Goal: Ask a question: Seek information or help from site administrators or community

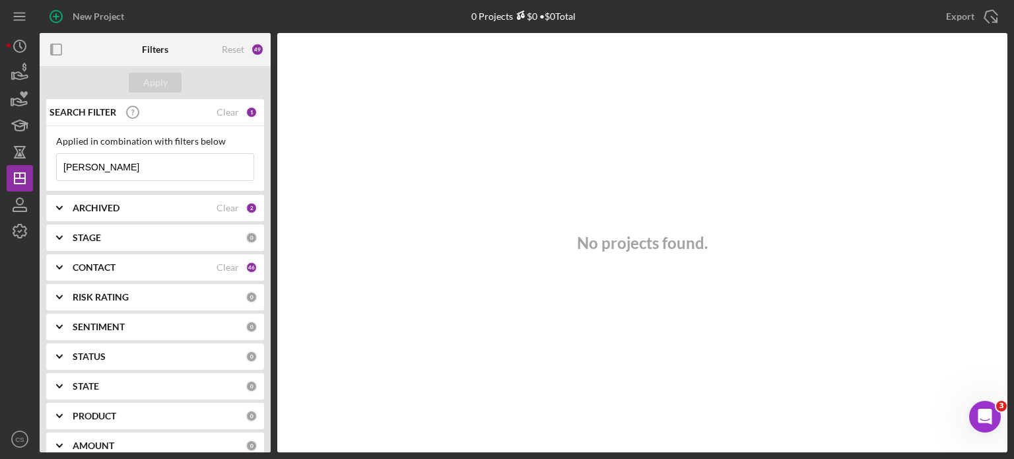
drag, startPoint x: 127, startPoint y: 163, endPoint x: 38, endPoint y: 166, distance: 89.1
click at [38, 166] on div "New Project 0 Projects $0 • $0 Total CHERITA Export Icon/Export Filters Reset 4…" at bounding box center [507, 226] width 1001 height 452
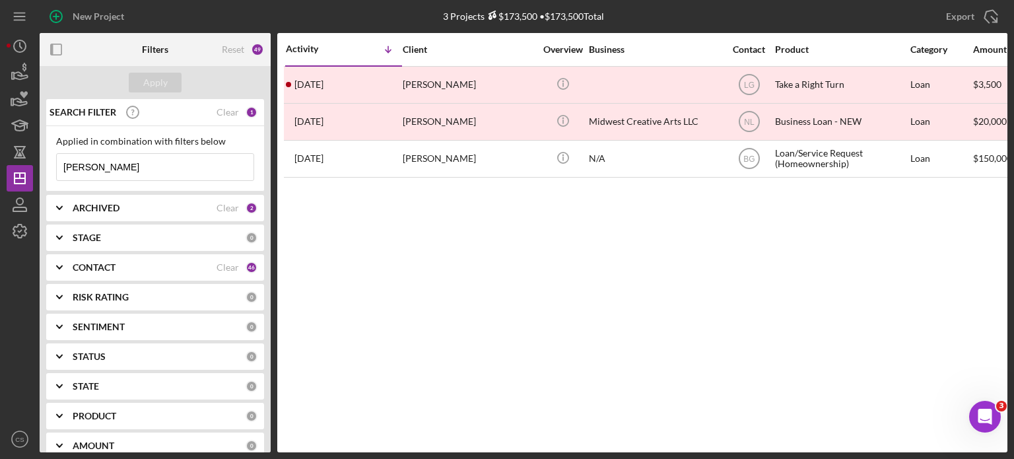
type input "[PERSON_NAME]"
click at [248, 205] on div "2" at bounding box center [252, 208] width 12 height 12
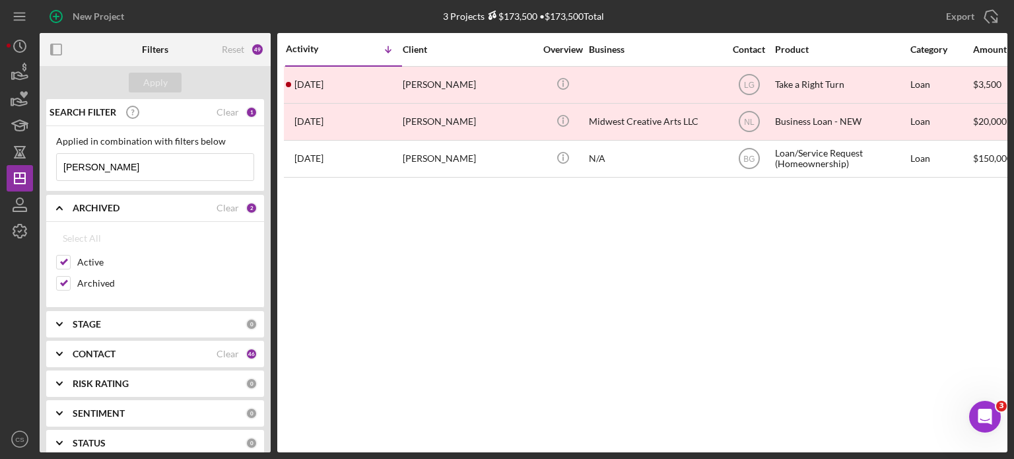
click at [246, 349] on div "46" at bounding box center [252, 354] width 12 height 12
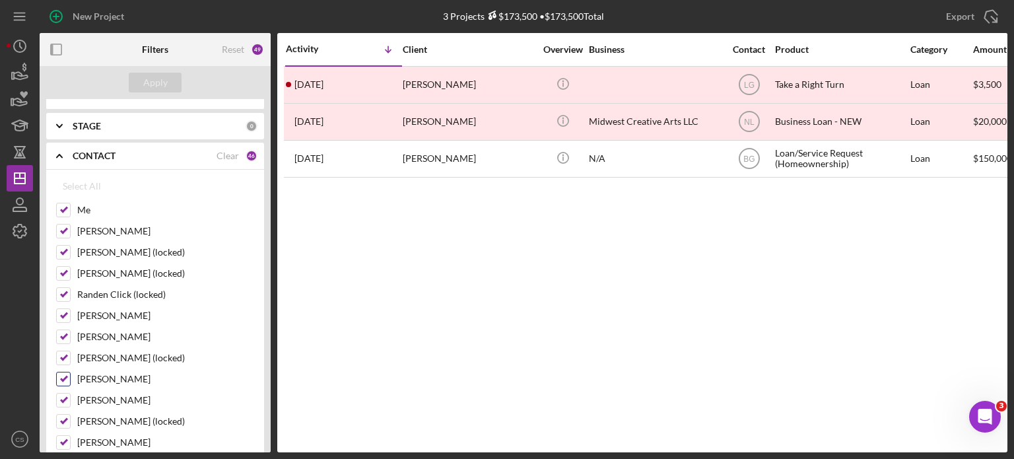
scroll to position [132, 0]
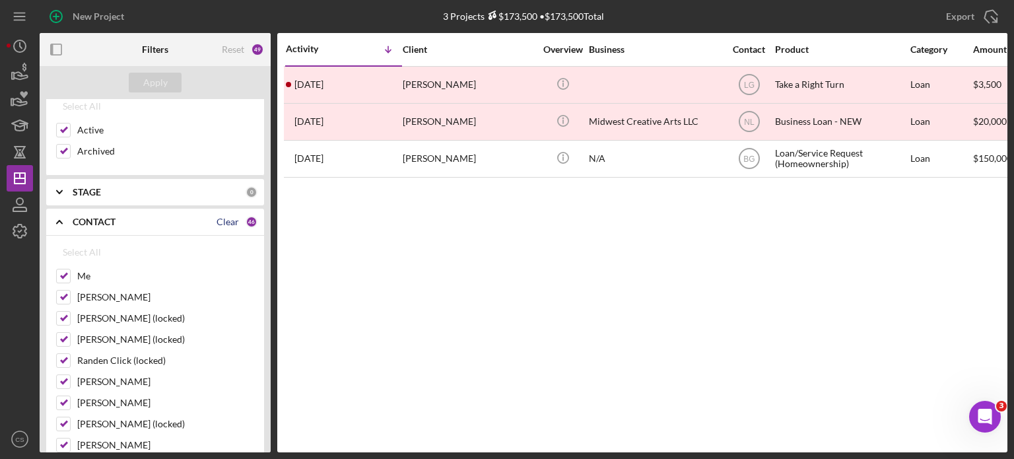
click at [228, 222] on div "Clear" at bounding box center [228, 222] width 22 height 11
checkbox input "false"
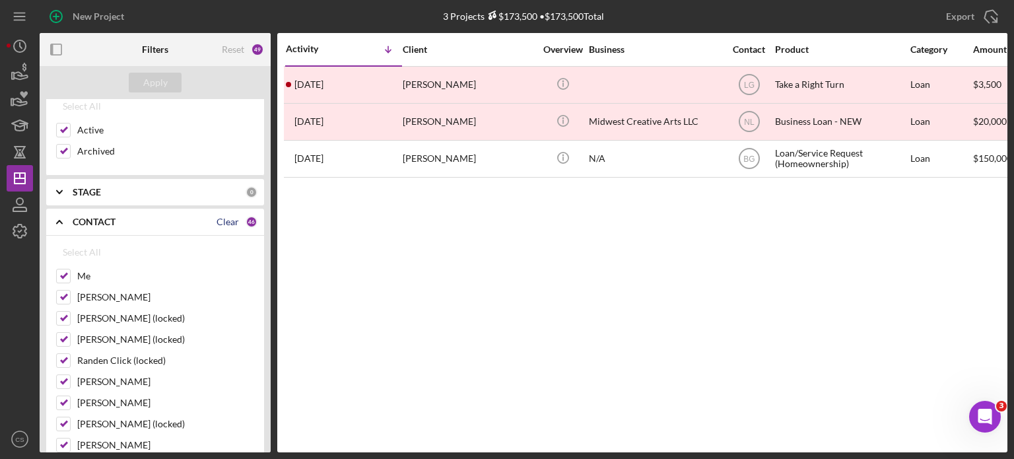
checkbox input "false"
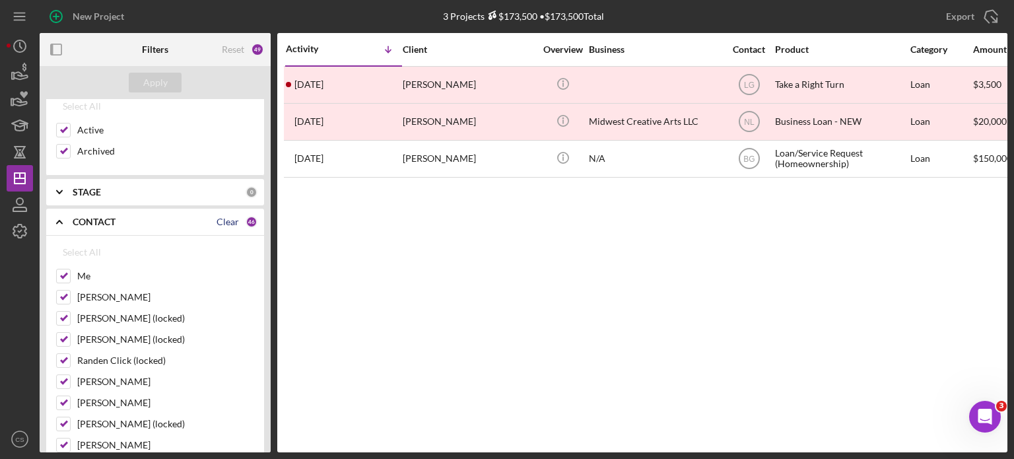
checkbox input "false"
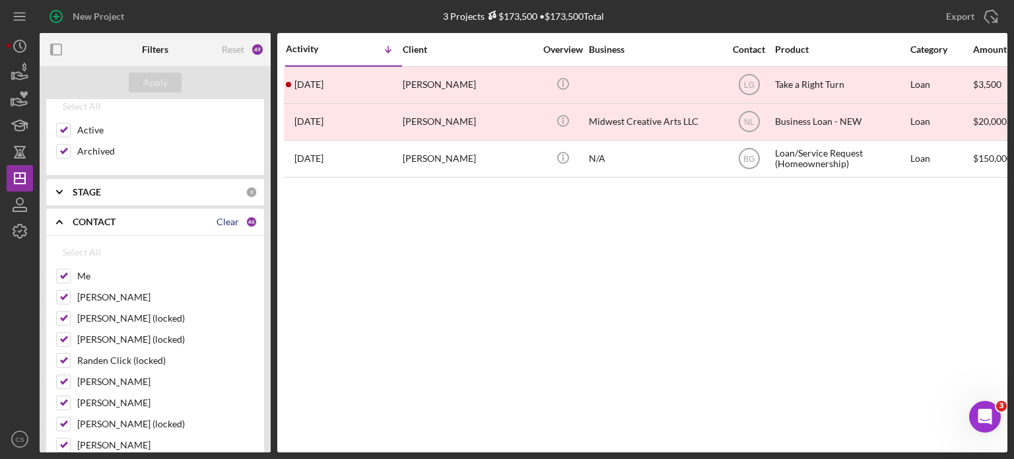
checkbox input "false"
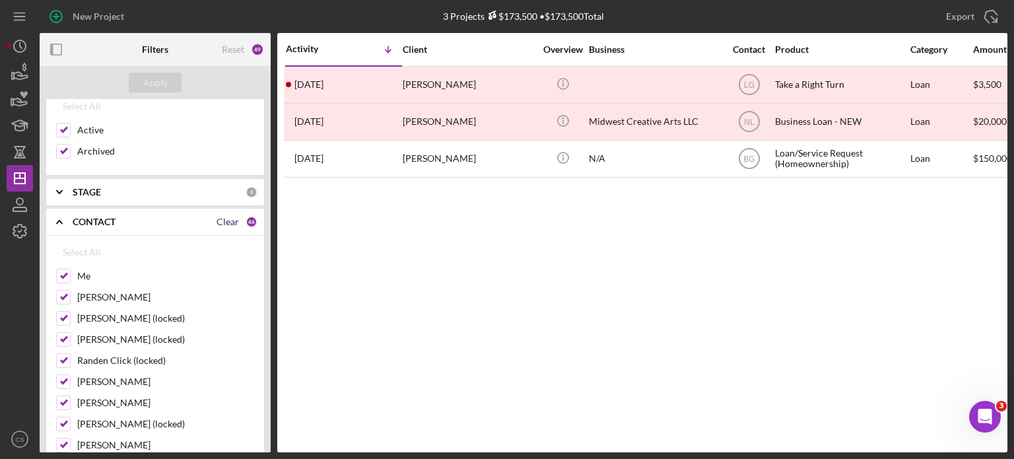
checkbox input "false"
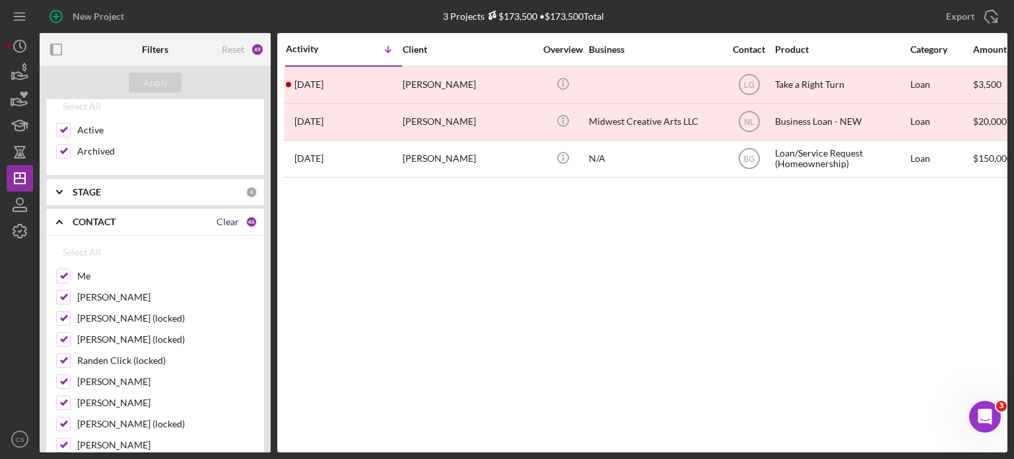
checkbox input "false"
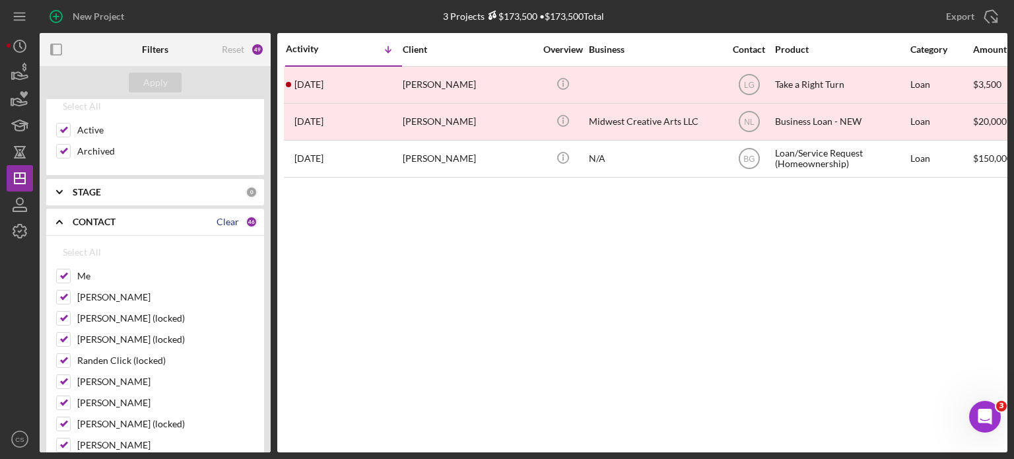
checkbox input "false"
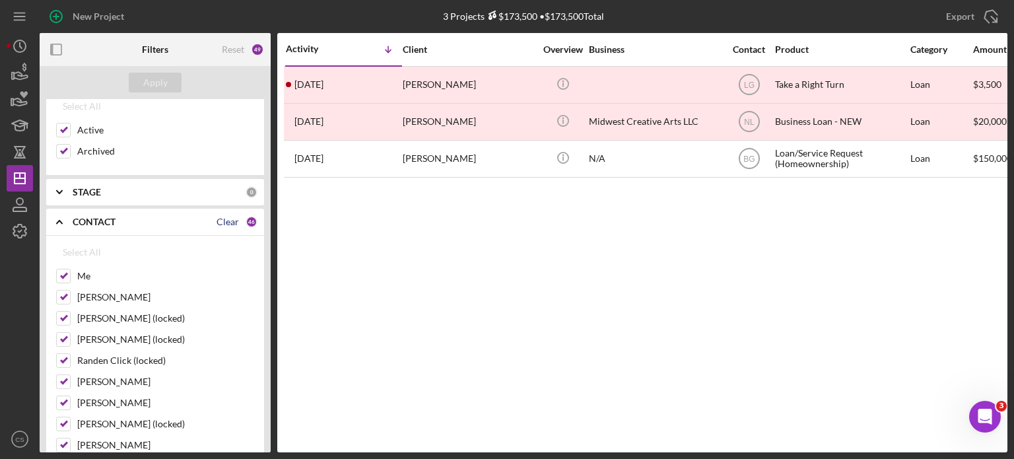
checkbox input "false"
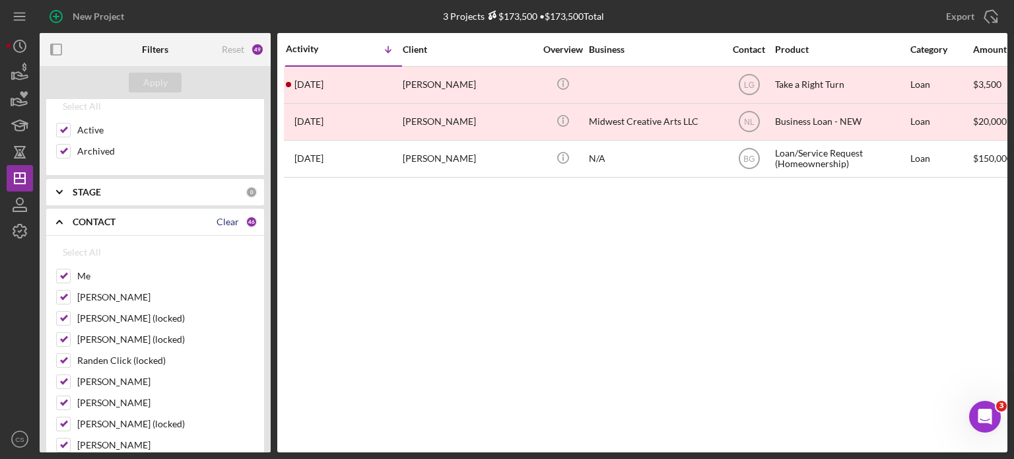
checkbox input "false"
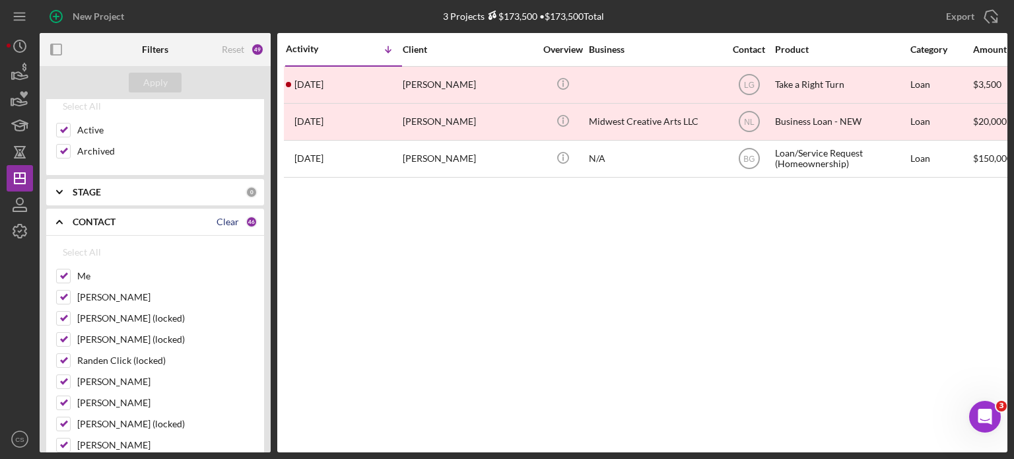
checkbox input "false"
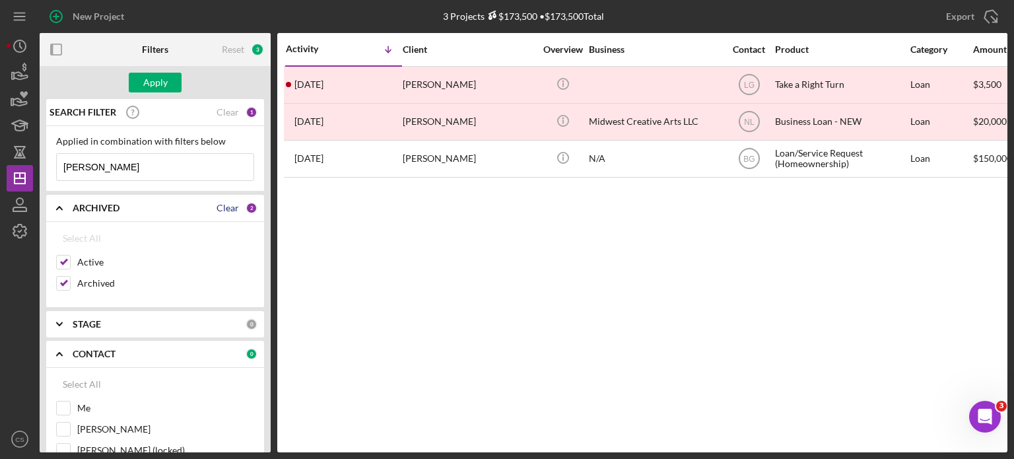
click at [222, 203] on div "Clear" at bounding box center [228, 208] width 22 height 11
checkbox input "false"
click at [164, 79] on div "Apply" at bounding box center [155, 83] width 24 height 20
click at [246, 204] on div "0" at bounding box center [252, 208] width 12 height 12
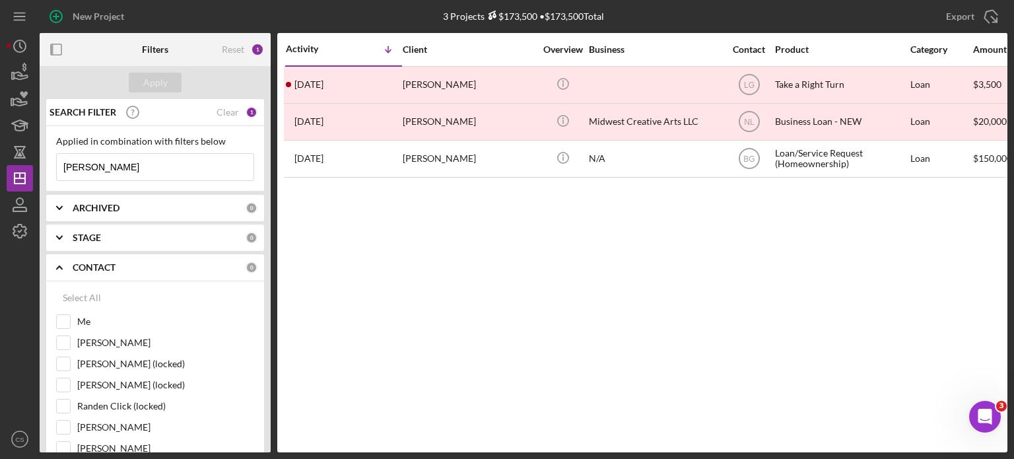
click at [53, 203] on icon "Icon/Expander" at bounding box center [59, 207] width 33 height 33
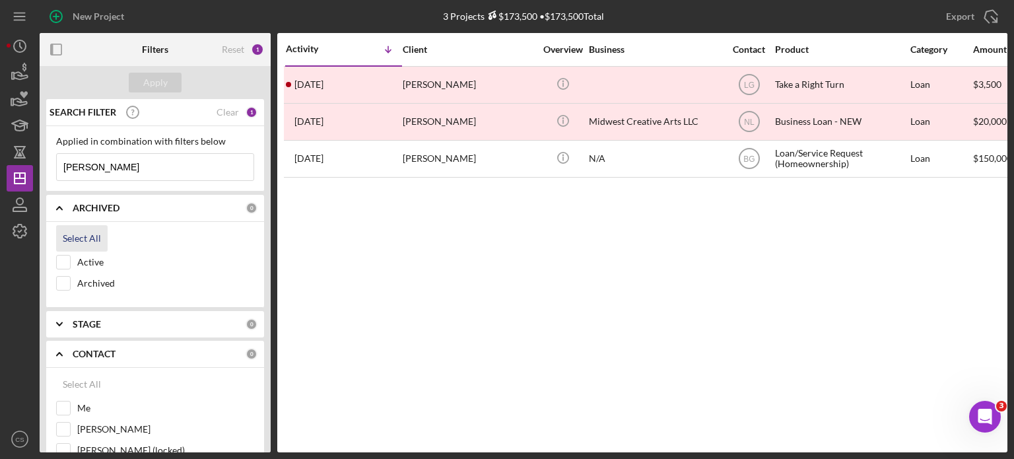
click at [66, 238] on div "Select All" at bounding box center [82, 238] width 38 height 26
checkbox input "true"
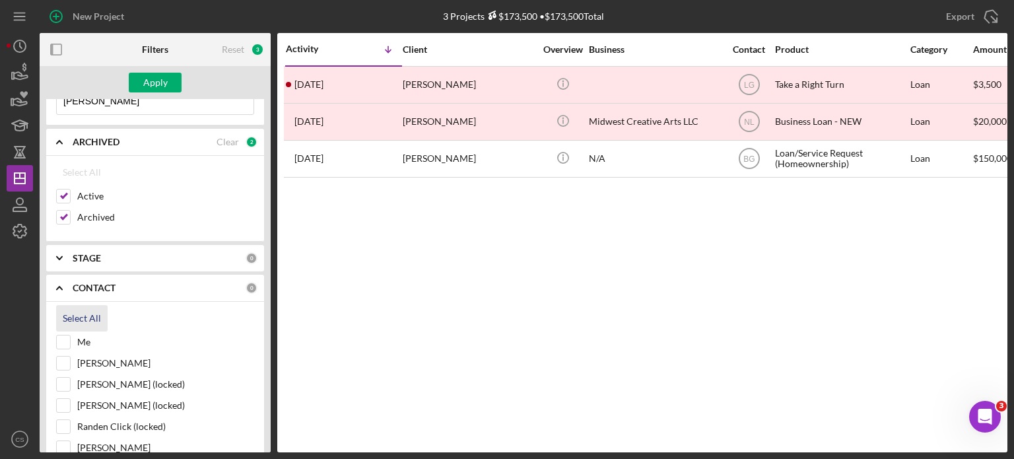
click at [90, 316] on div "Select All" at bounding box center [82, 318] width 38 height 26
checkbox input "true"
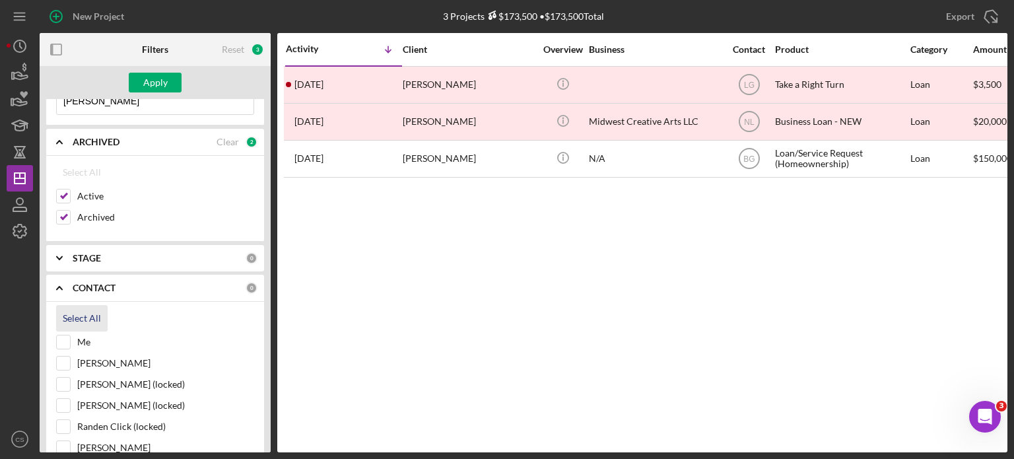
checkbox input "true"
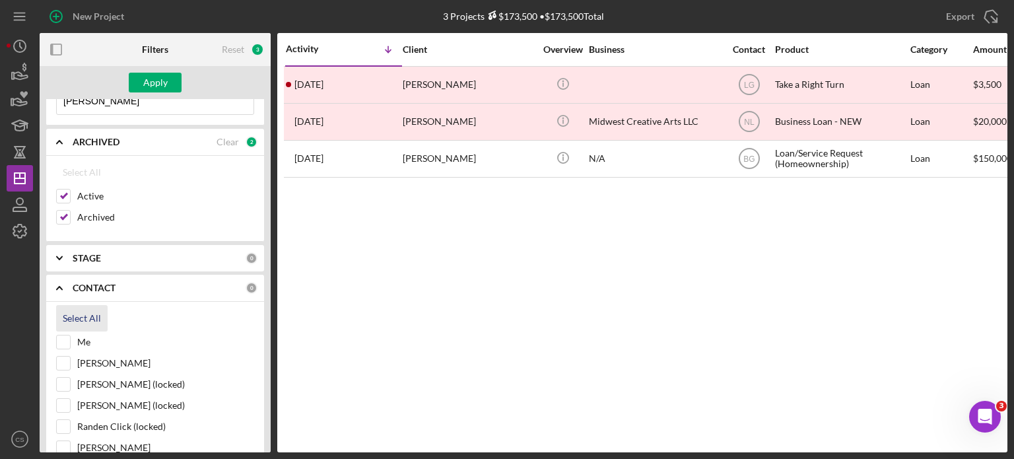
checkbox input "true"
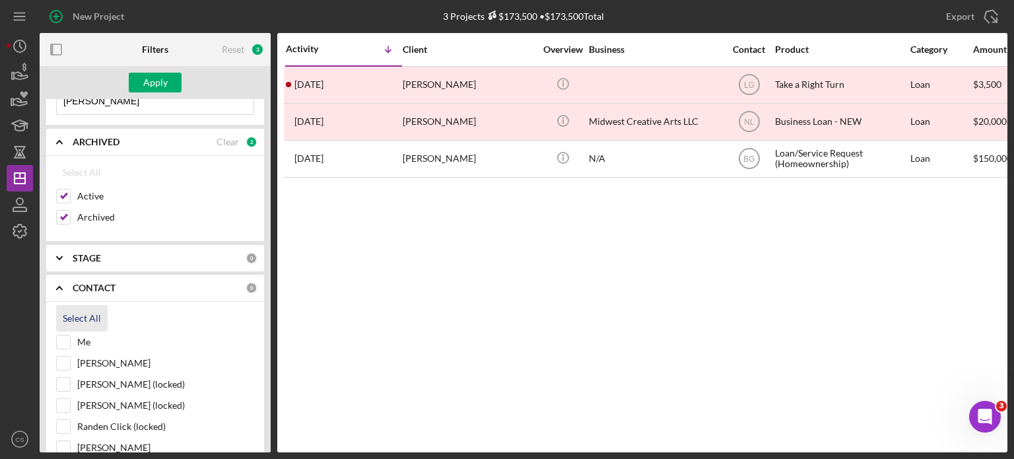
checkbox input "true"
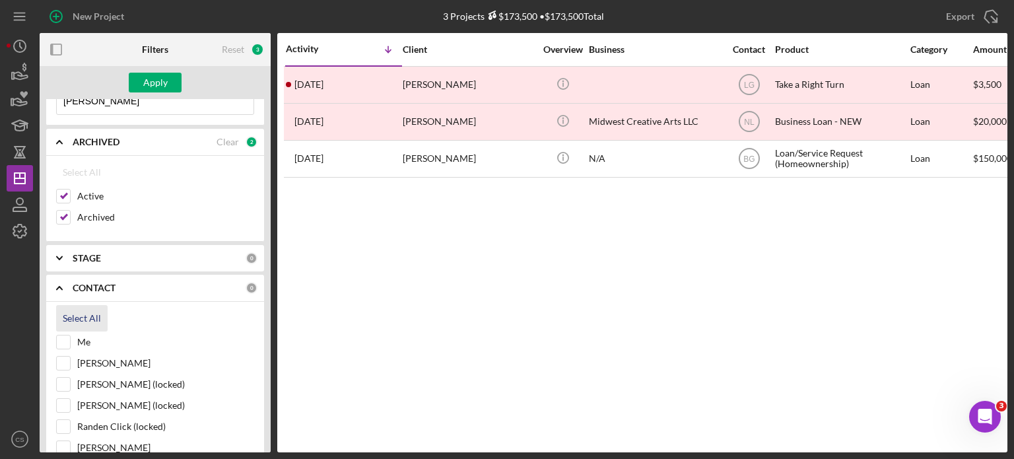
checkbox input "true"
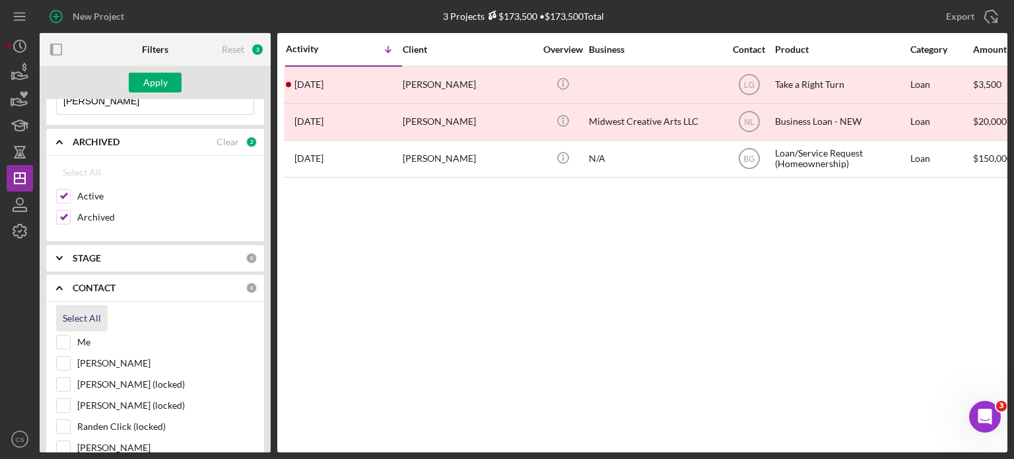
checkbox input "true"
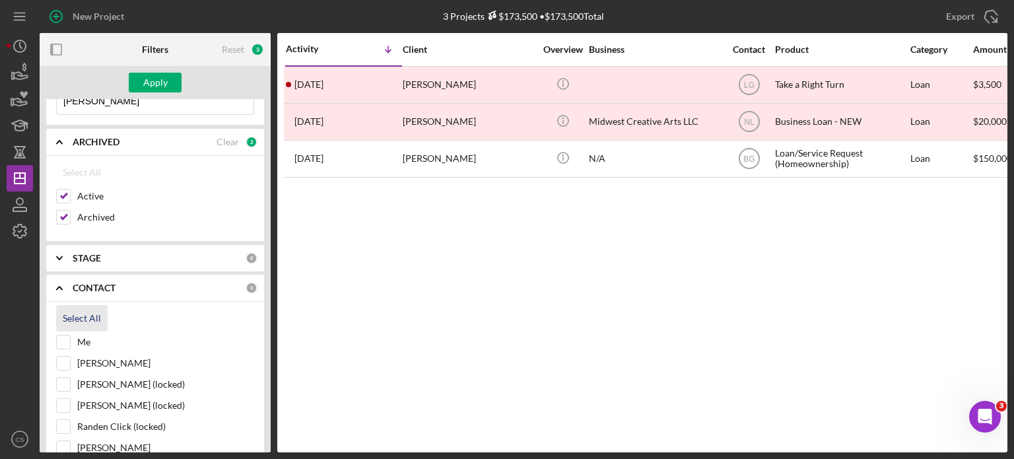
checkbox input "true"
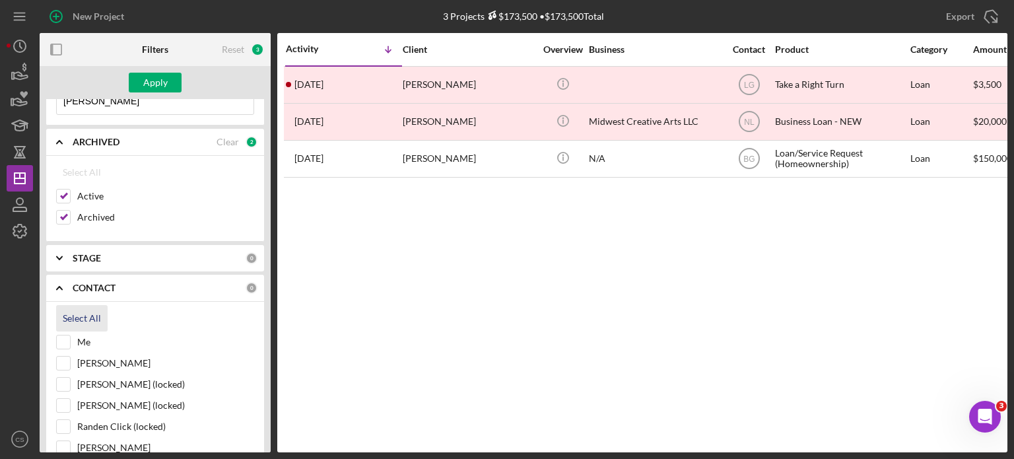
checkbox input "true"
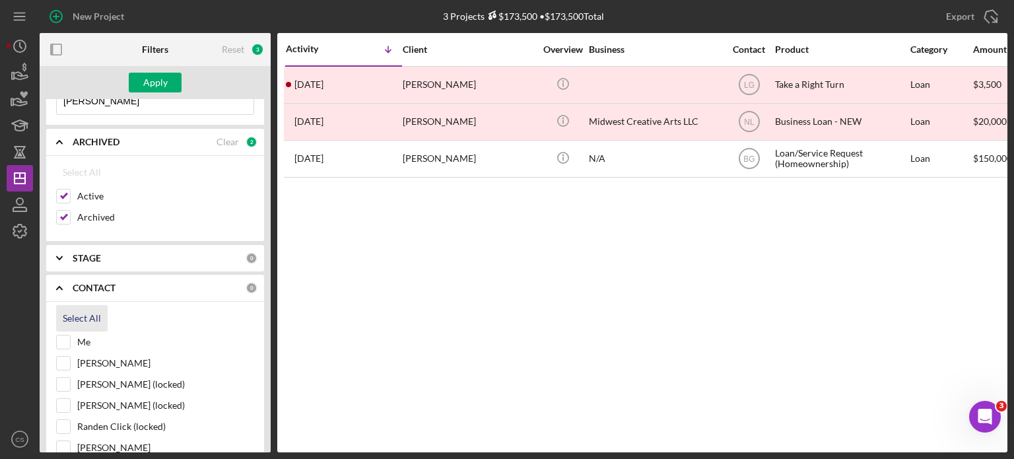
checkbox input "true"
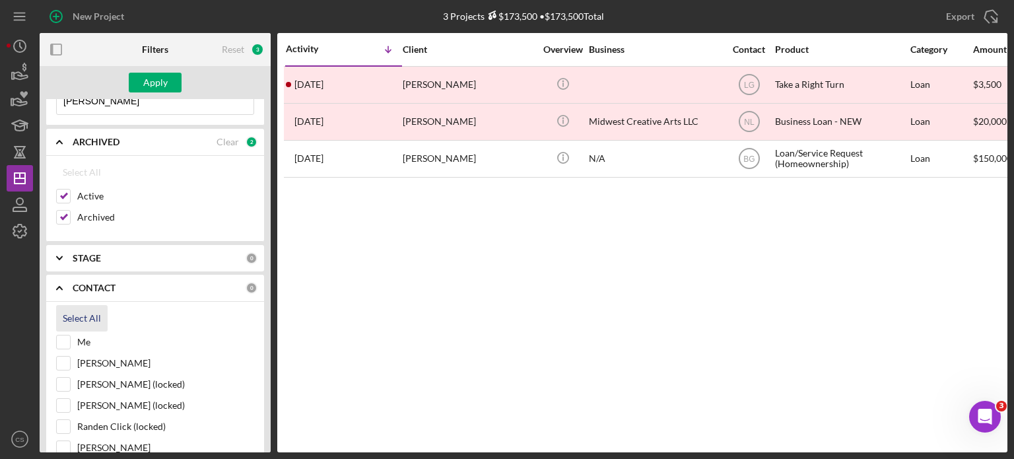
checkbox input "true"
click at [156, 84] on div "Apply" at bounding box center [155, 83] width 24 height 20
click at [574, 315] on div "Activity Icon/Table Sort Arrow Client Overview Business Contact Product Categor…" at bounding box center [642, 242] width 730 height 419
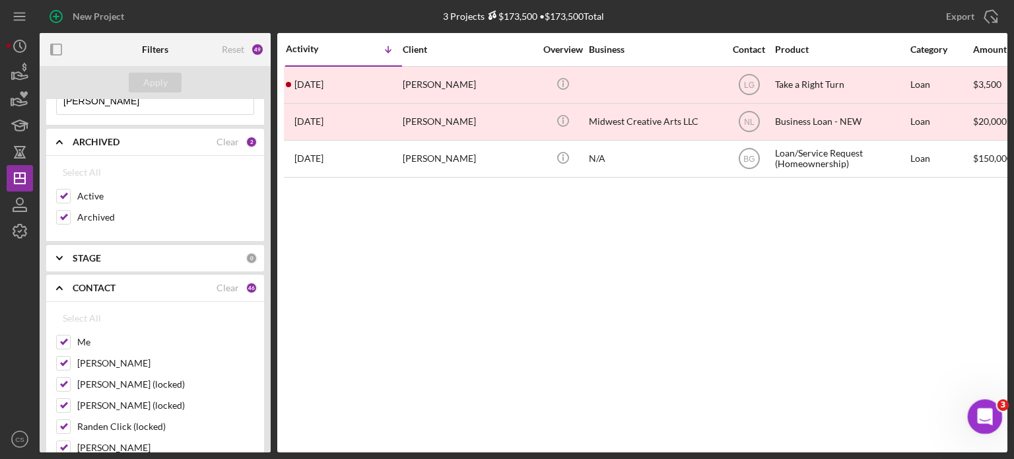
click at [980, 416] on icon "Open Intercom Messenger" at bounding box center [982, 414] width 9 height 11
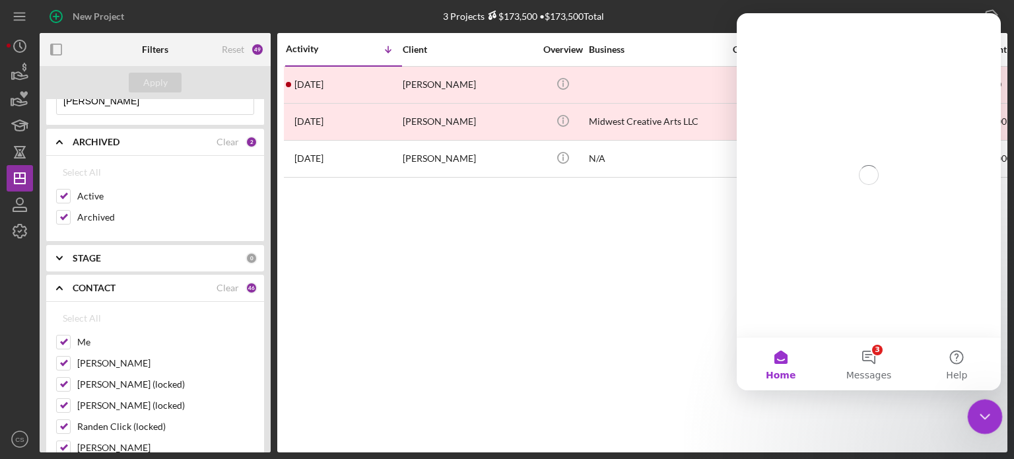
scroll to position [0, 0]
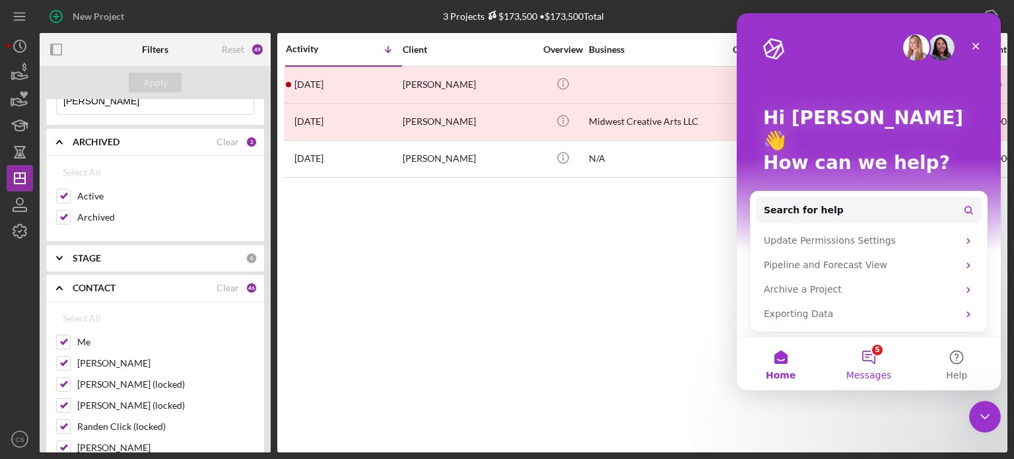
click at [866, 356] on button "5 Messages" at bounding box center [868, 363] width 88 height 53
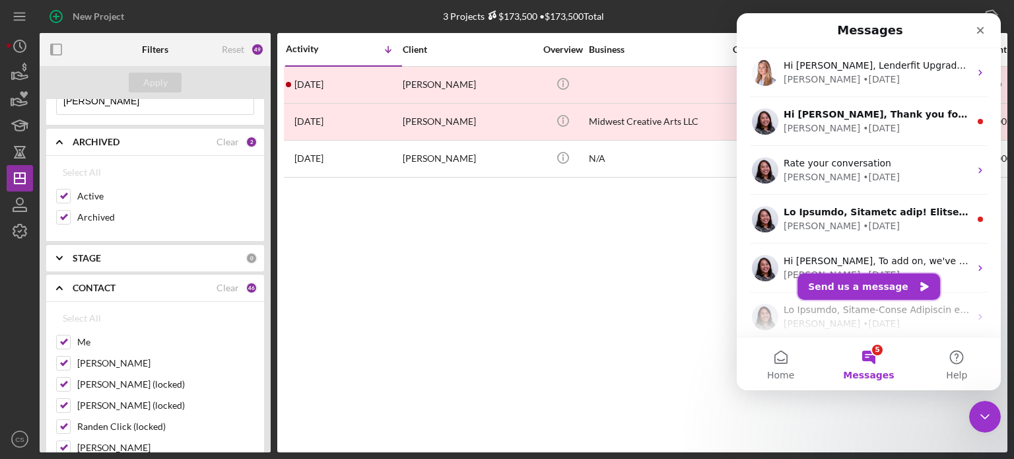
click at [920, 289] on icon "Send us a message" at bounding box center [924, 286] width 8 height 9
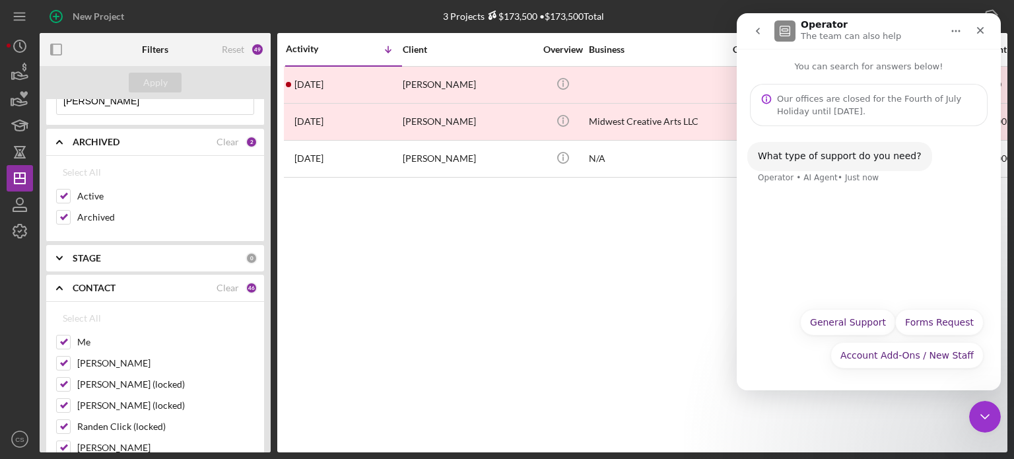
click at [809, 156] on div "What type of support do you need?" at bounding box center [840, 156] width 164 height 13
click at [790, 176] on div "Operator • AI Agent • Just now" at bounding box center [818, 178] width 121 height 8
click at [911, 155] on div "What type of support do you need? Operator • AI Agent • Just now" at bounding box center [839, 156] width 185 height 29
click at [834, 325] on button "General Support" at bounding box center [848, 322] width 96 height 26
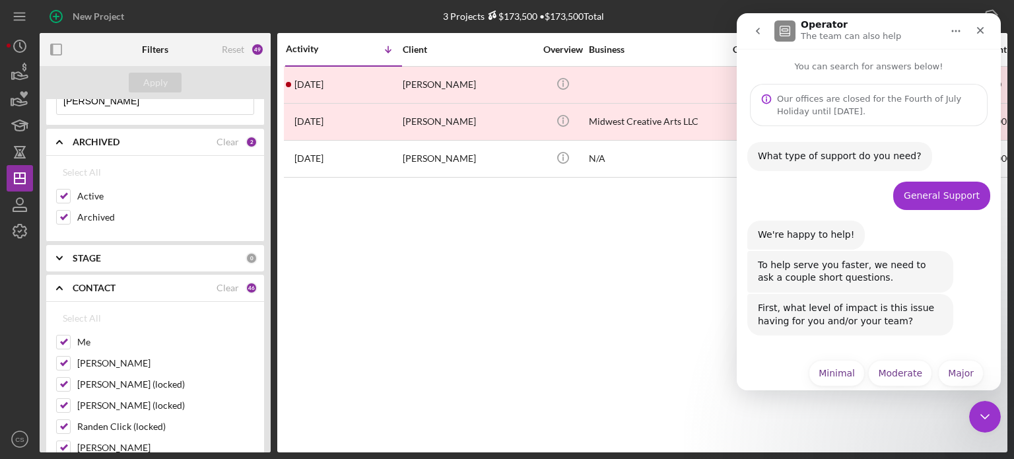
scroll to position [18, 0]
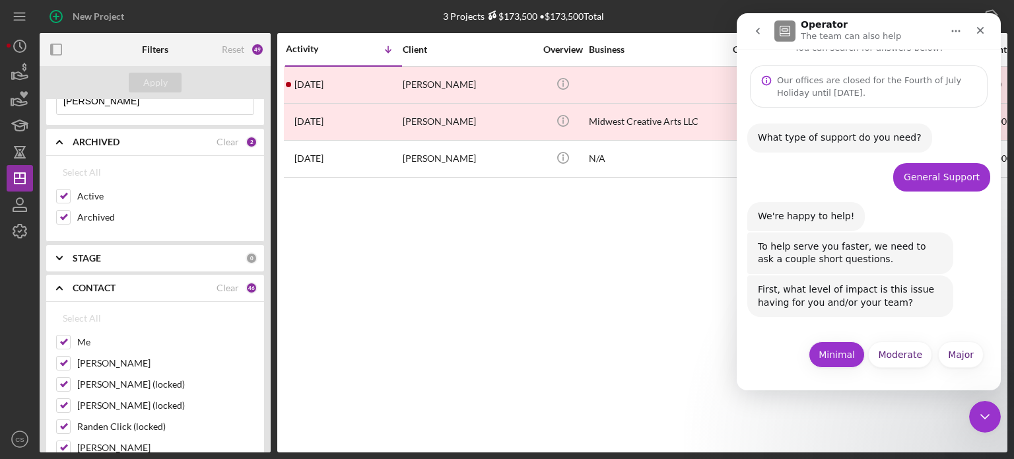
click at [834, 349] on button "Minimal" at bounding box center [837, 354] width 56 height 26
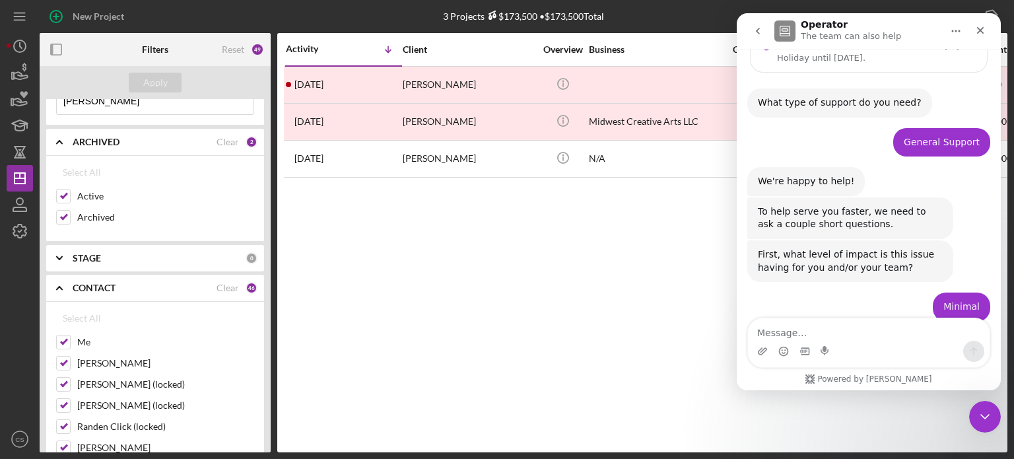
scroll to position [135, 0]
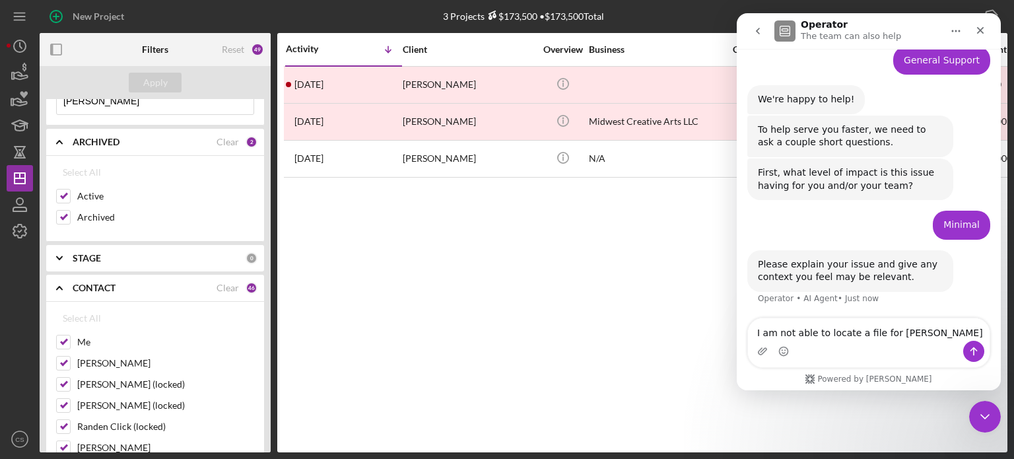
type textarea "I am not able to locate a file for Cherita Greer"
click at [970, 351] on icon "Send a message…" at bounding box center [973, 351] width 11 height 11
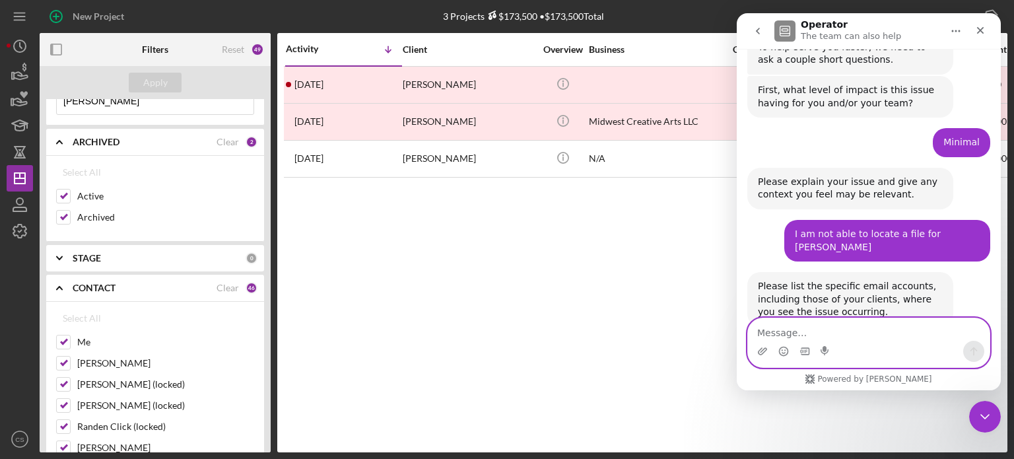
scroll to position [240, 0]
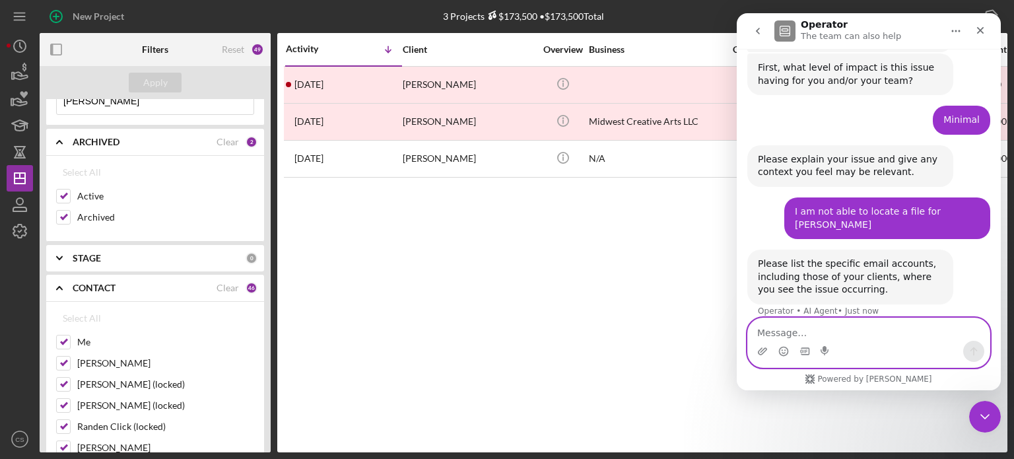
click at [801, 333] on textarea "Message…" at bounding box center [869, 329] width 242 height 22
type textarea "Cherita Greer"
click at [972, 344] on button "Send a message…" at bounding box center [973, 351] width 21 height 21
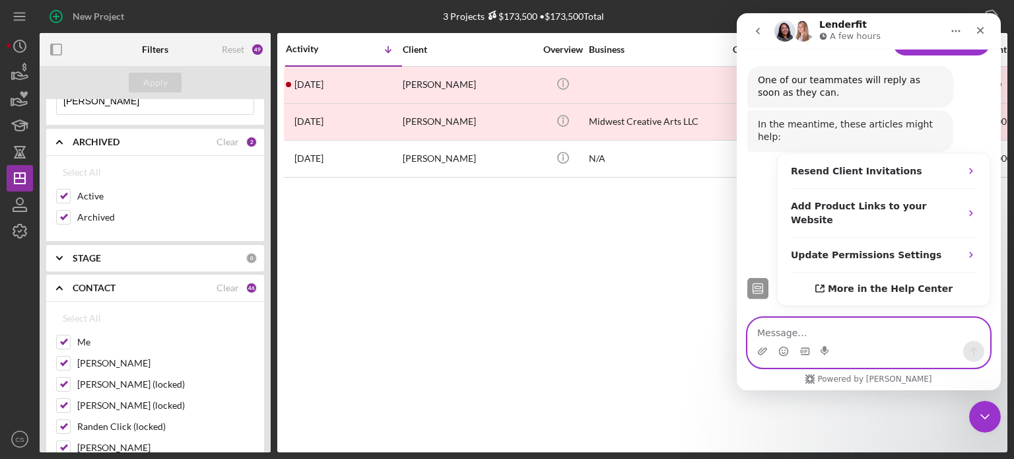
scroll to position [525, 0]
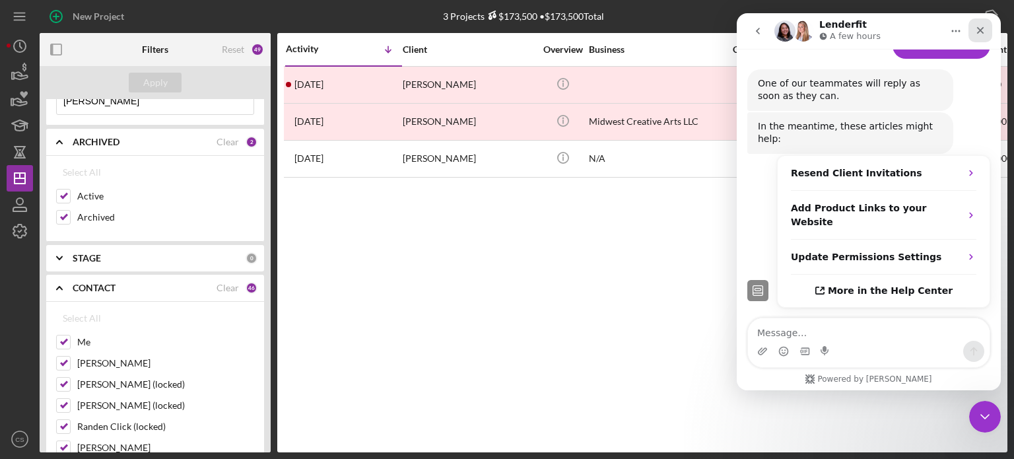
click at [978, 30] on icon "Close" at bounding box center [980, 30] width 11 height 11
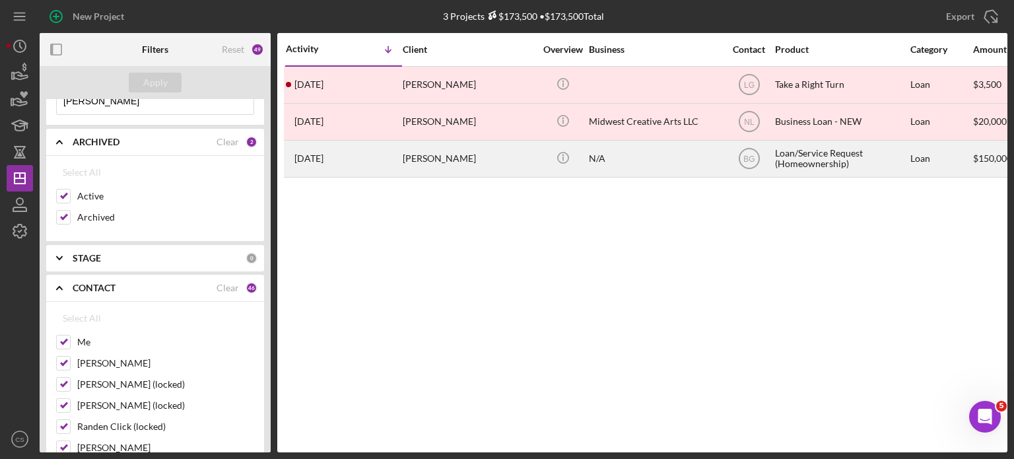
scroll to position [547, 0]
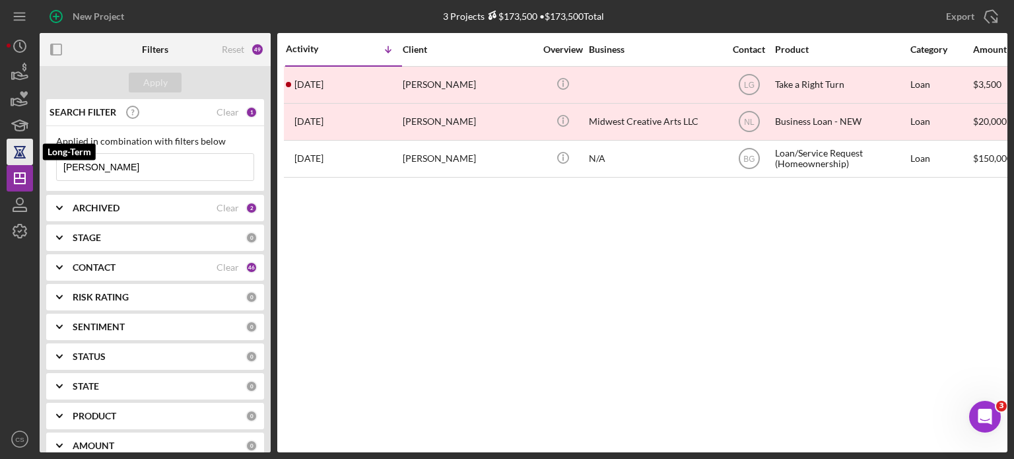
drag, startPoint x: 122, startPoint y: 171, endPoint x: 18, endPoint y: 156, distance: 105.3
click at [18, 156] on div "New Project 3 Projects $173,500 • $173,500 Total [PERSON_NAME] Export Icon/Expo…" at bounding box center [507, 226] width 1001 height 452
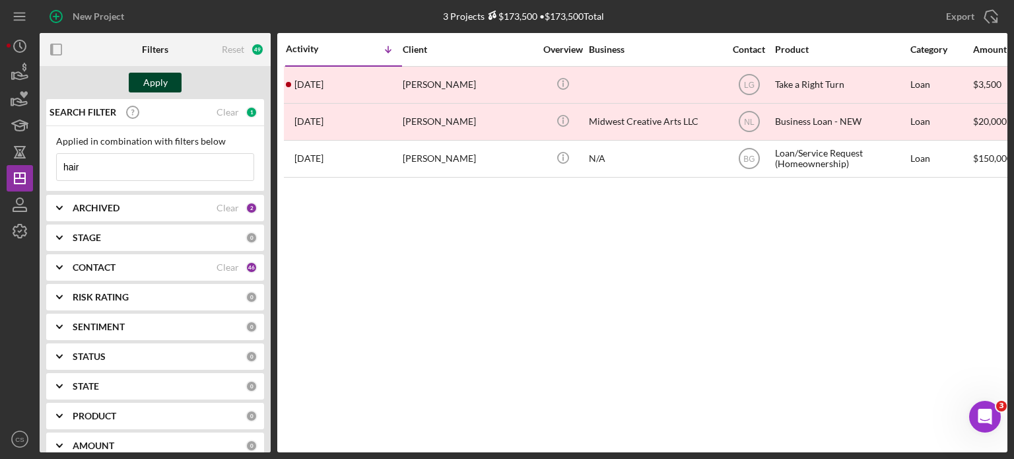
type input "hair"
click at [166, 85] on button "Apply" at bounding box center [155, 83] width 53 height 20
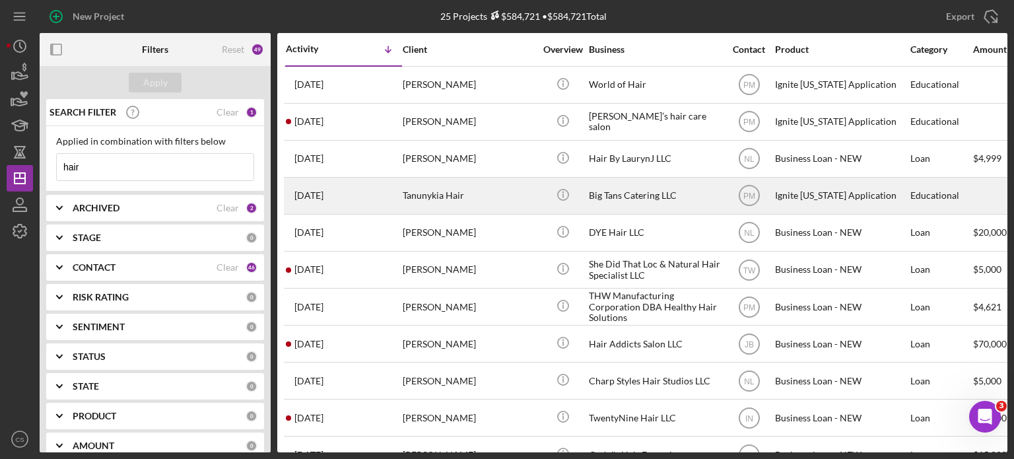
click at [430, 197] on div "Tanunykia Hair" at bounding box center [469, 195] width 132 height 35
